Goal: Navigation & Orientation: Find specific page/section

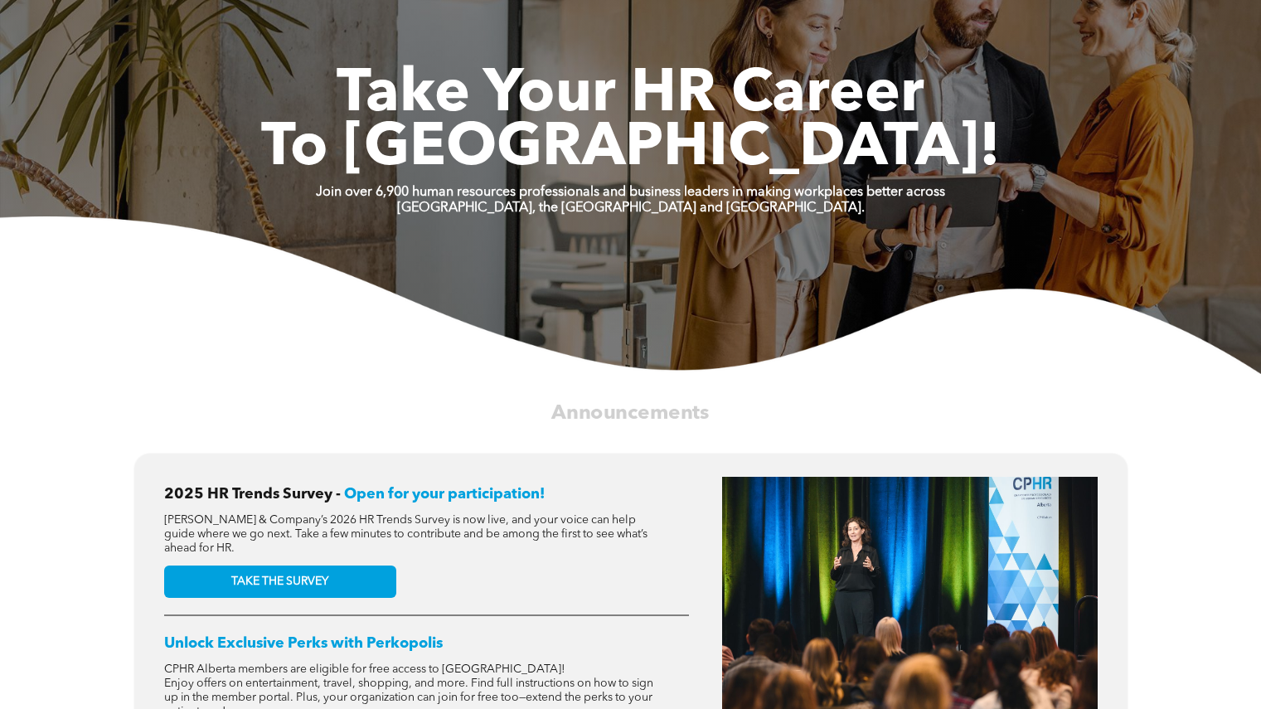
scroll to position [7, 0]
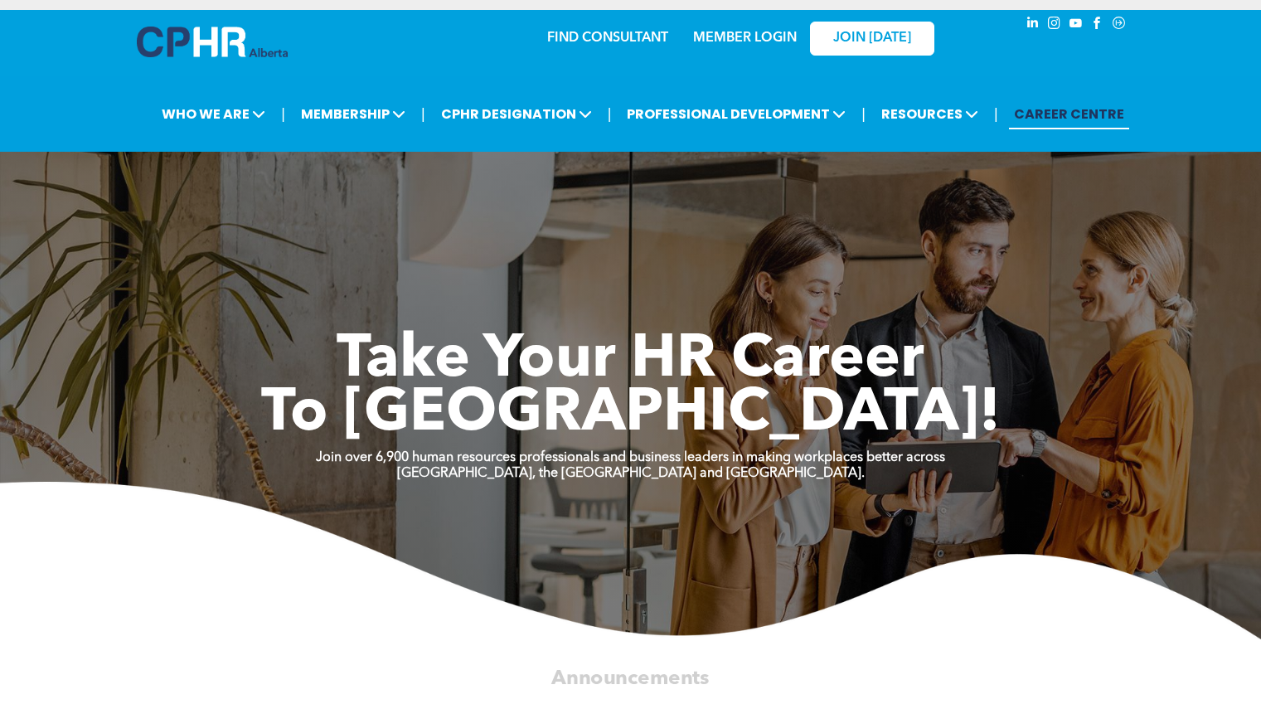
click at [736, 37] on link "MEMBER LOGIN" at bounding box center [745, 38] width 104 height 13
